Goal: Entertainment & Leisure: Consume media (video, audio)

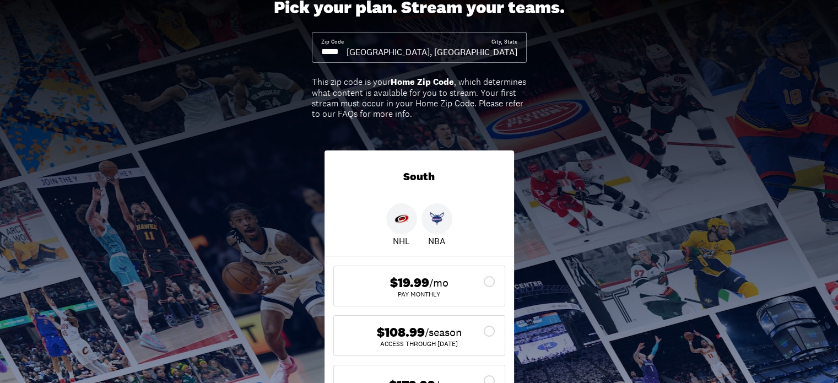
scroll to position [55, 0]
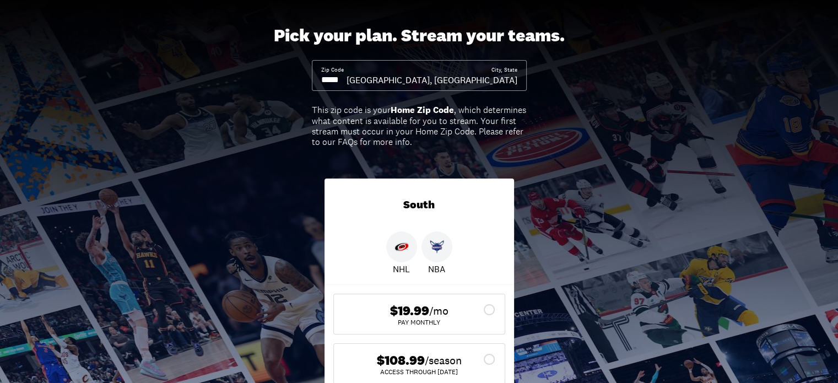
click at [346, 83] on input at bounding box center [333, 80] width 25 height 12
drag, startPoint x: 366, startPoint y: 83, endPoint x: 315, endPoint y: 84, distance: 50.7
click at [315, 84] on div "Zip Code City, State Raleigh, NC" at bounding box center [419, 75] width 215 height 31
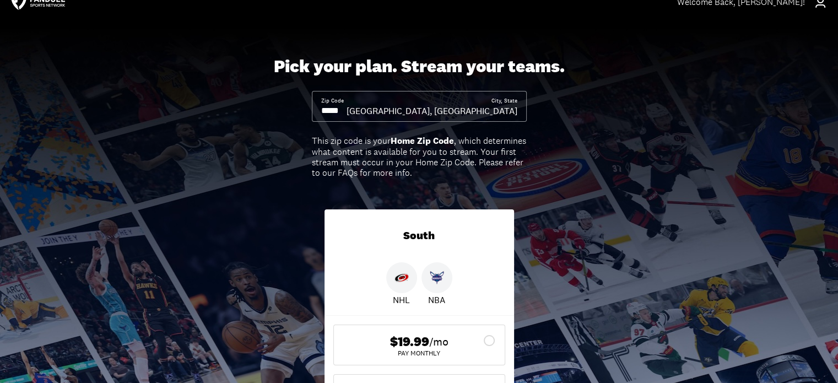
scroll to position [0, 0]
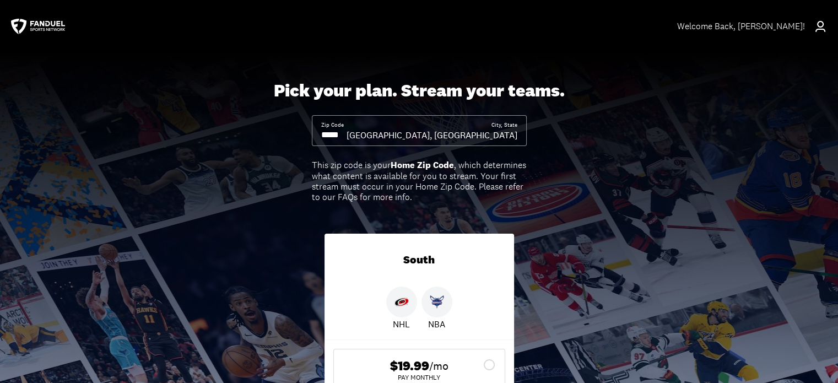
click at [345, 134] on input at bounding box center [333, 135] width 25 height 12
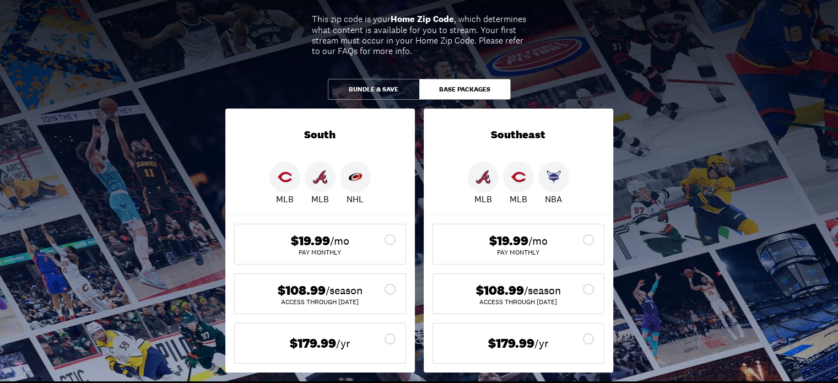
scroll to position [165, 0]
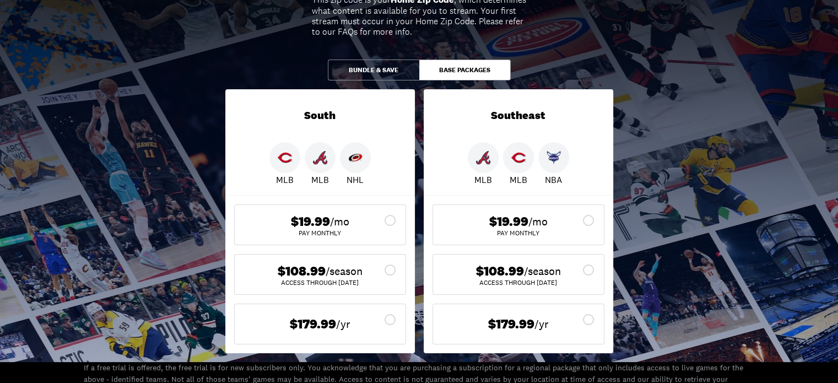
type input "*****"
click at [387, 73] on button "Bundle & Save" at bounding box center [373, 69] width 91 height 21
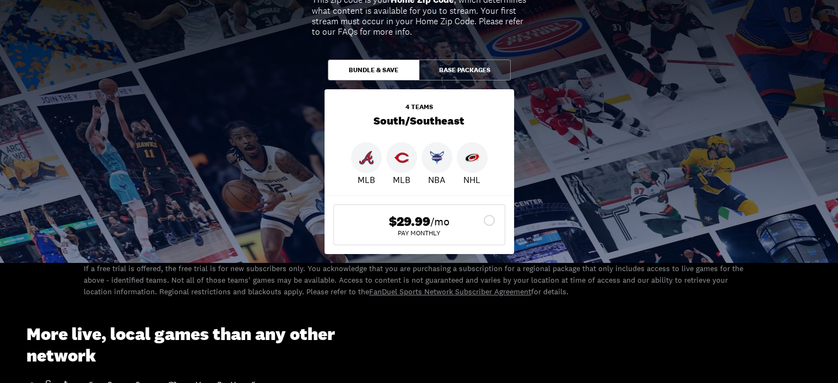
click at [456, 64] on button "Base Packages" at bounding box center [464, 69] width 91 height 21
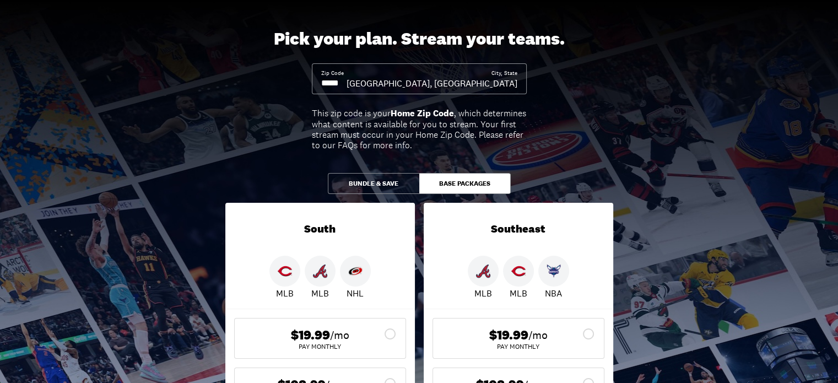
scroll to position [0, 0]
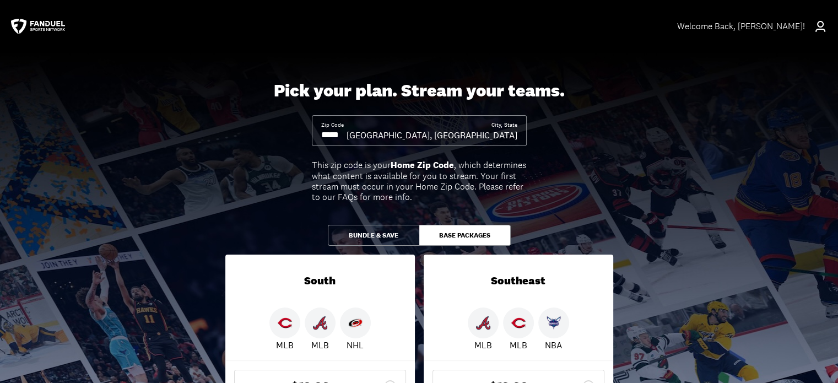
click at [820, 25] on icon at bounding box center [819, 26] width 13 height 13
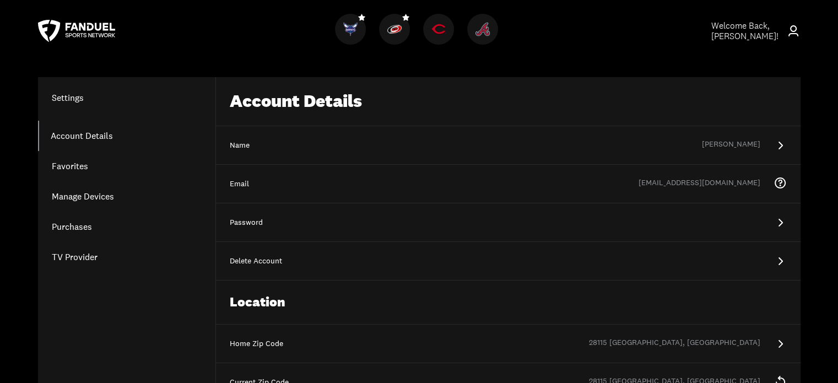
click at [99, 202] on link "Manage Devices" at bounding box center [126, 196] width 177 height 30
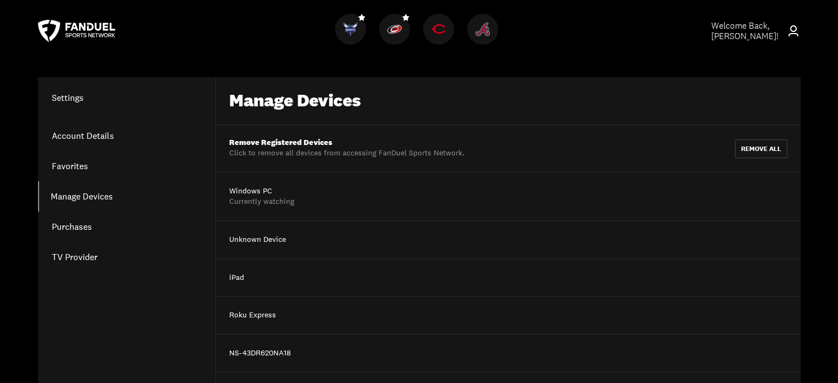
click at [74, 257] on link "TV Provider" at bounding box center [126, 257] width 177 height 30
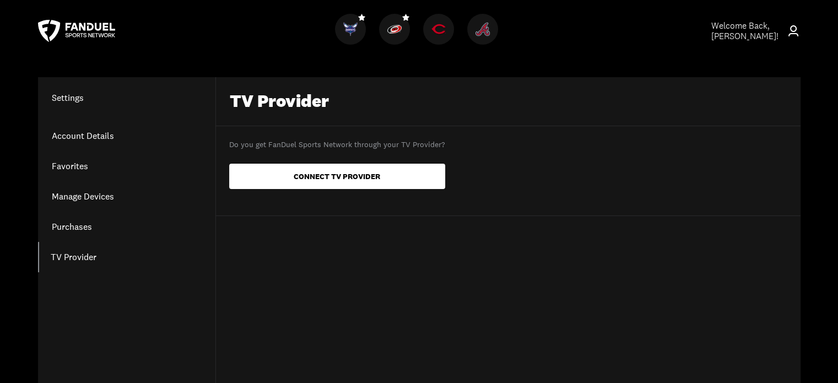
click at [70, 223] on link "Purchases" at bounding box center [126, 226] width 177 height 30
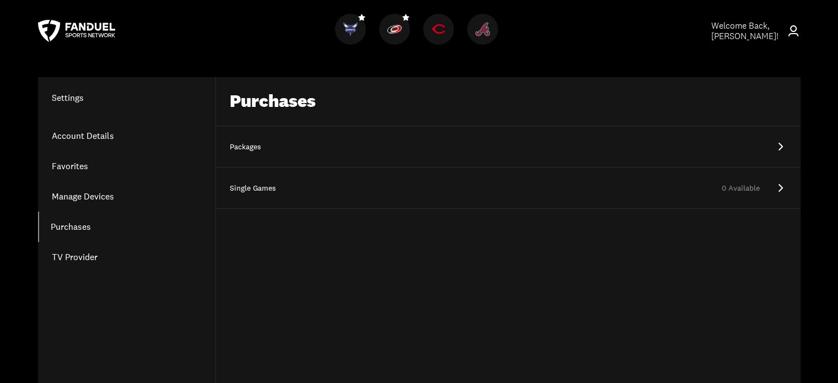
click at [783, 147] on icon at bounding box center [779, 146] width 13 height 13
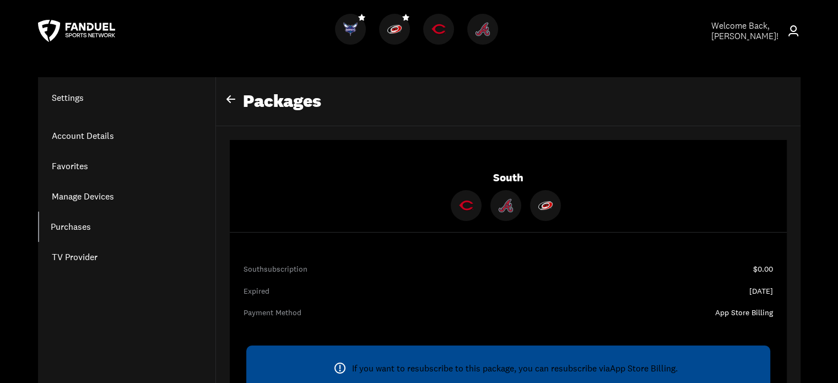
click at [76, 134] on link "Account Details" at bounding box center [126, 136] width 177 height 30
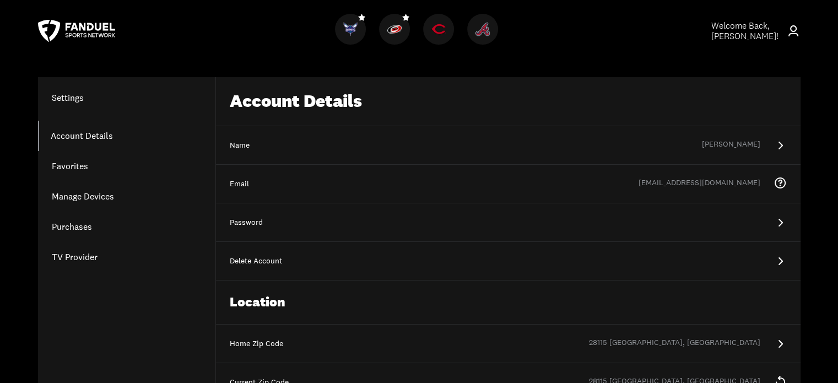
click at [97, 30] on icon at bounding box center [76, 31] width 77 height 22
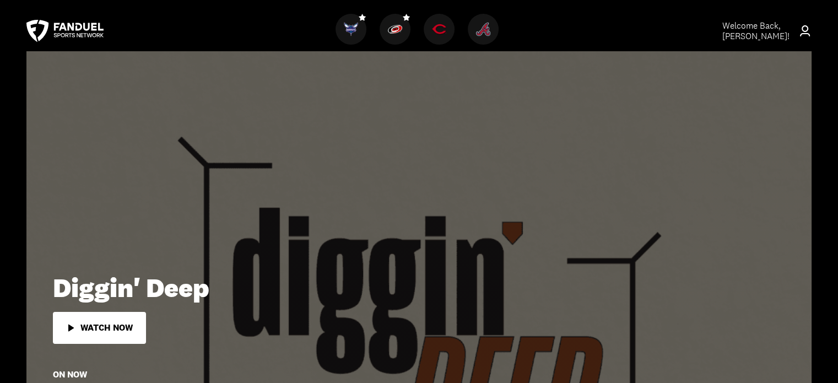
click at [75, 25] on icon at bounding box center [64, 31] width 77 height 22
click at [69, 32] on icon at bounding box center [64, 31] width 77 height 22
click at [103, 328] on div "Watch Now" at bounding box center [106, 328] width 52 height 10
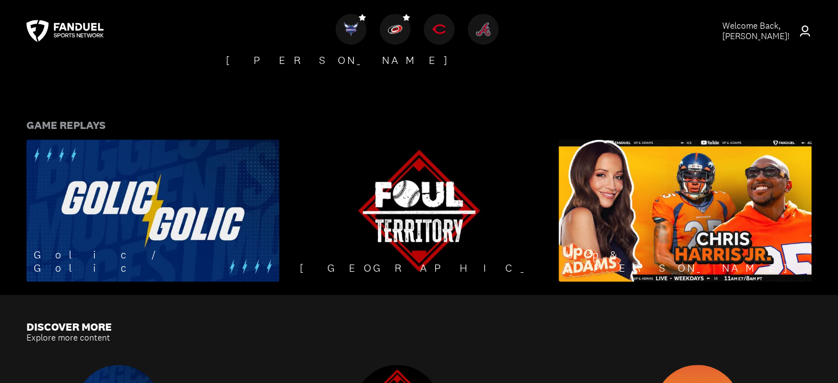
scroll to position [771, 0]
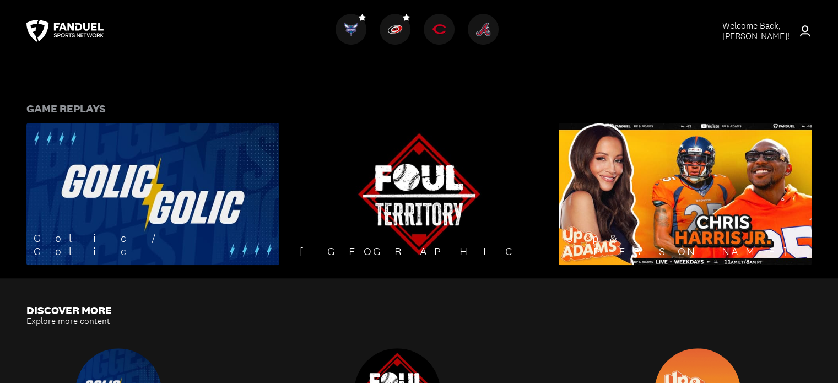
click at [394, 28] on img at bounding box center [395, 29] width 14 height 14
